Goal: Task Accomplishment & Management: Manage account settings

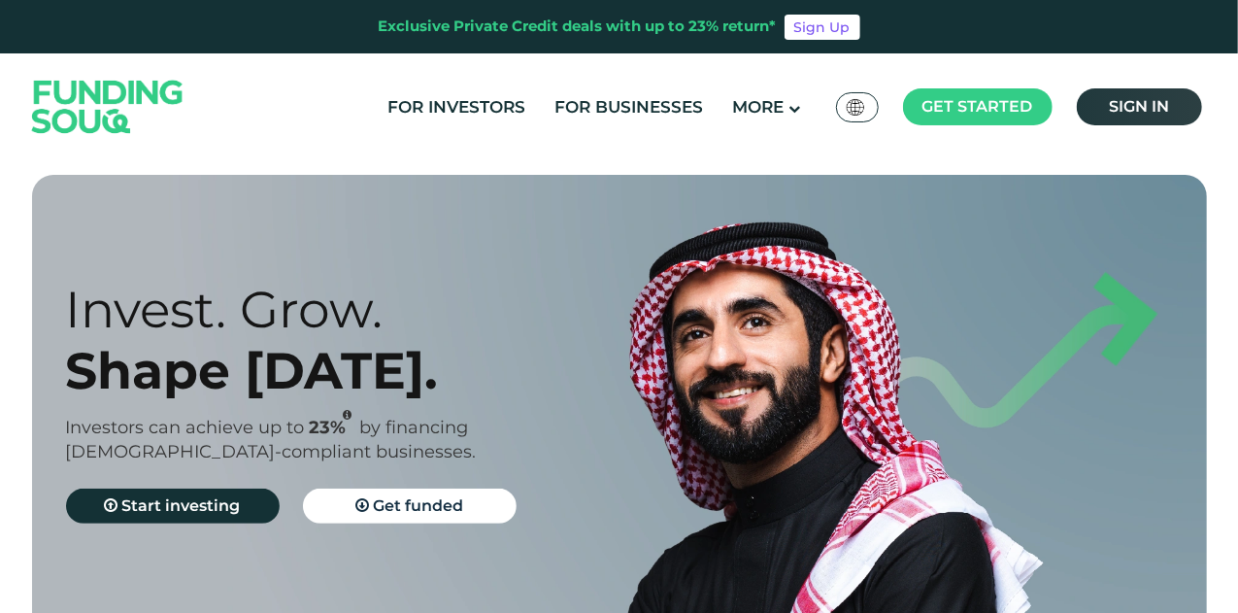
click at [1159, 102] on span "Sign in" at bounding box center [1139, 106] width 60 height 18
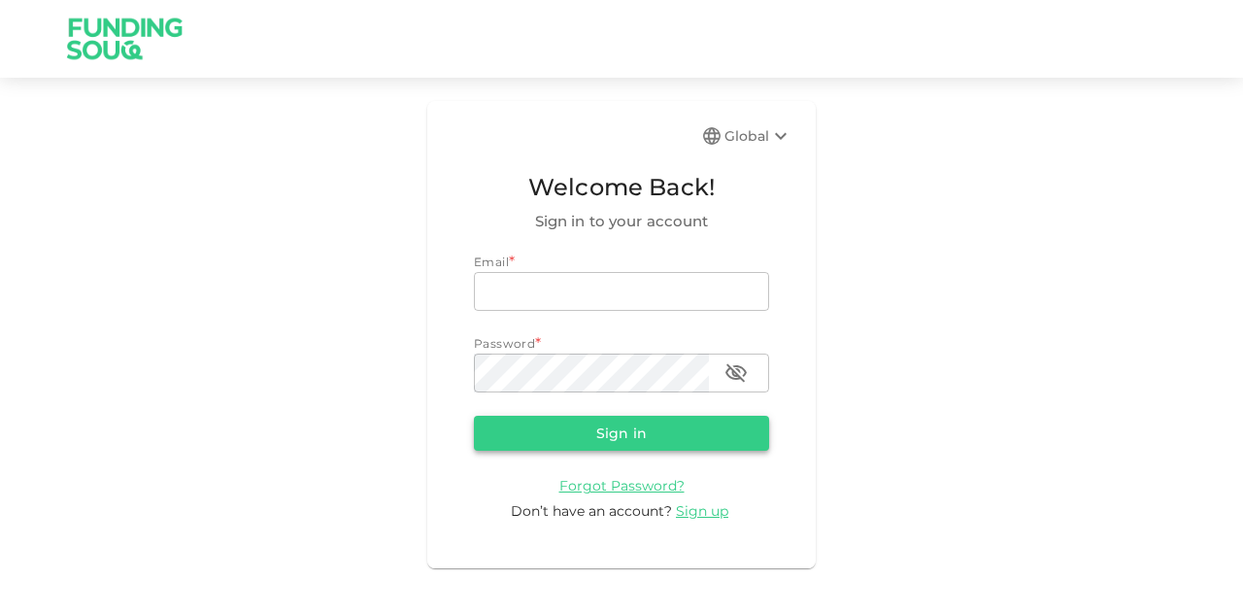
type input "mohanad.y.yasin@hotmail.com"
click at [674, 431] on button "Sign in" at bounding box center [621, 433] width 295 height 35
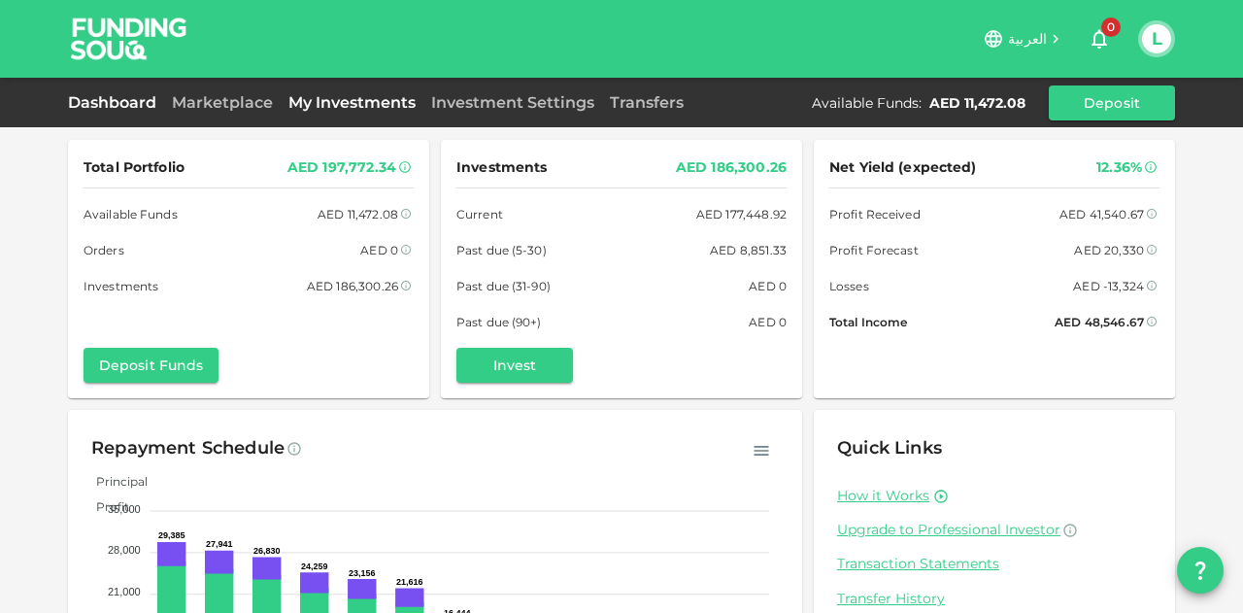
click at [283, 102] on link "My Investments" at bounding box center [352, 102] width 143 height 18
